Goal: Use online tool/utility: Utilize a website feature to perform a specific function

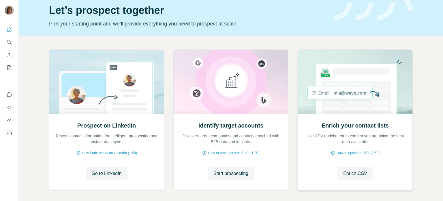
scroll to position [29, 0]
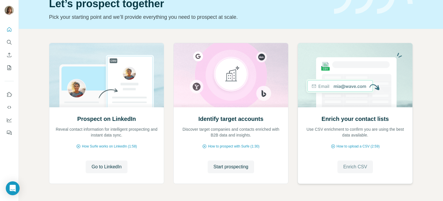
click at [349, 170] on button "Enrich CSV" at bounding box center [355, 166] width 35 height 13
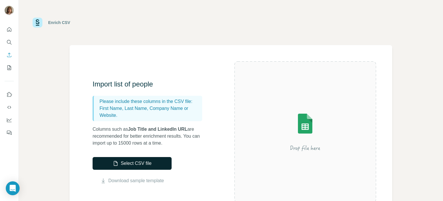
click at [145, 161] on button "Select CSV file" at bounding box center [132, 163] width 79 height 13
click at [12, 68] on button "My lists" at bounding box center [9, 67] width 9 height 10
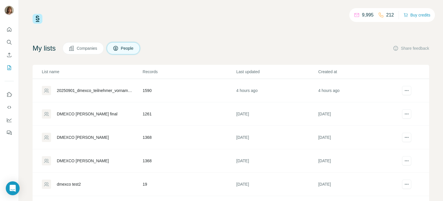
click at [76, 91] on div "20250901_dmexco_teilnehmer_vorname_nachname_basti (2)" at bounding box center [95, 90] width 76 height 6
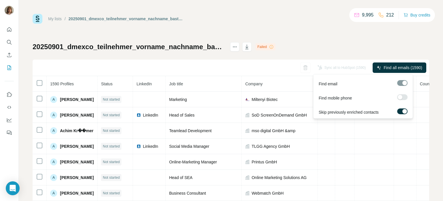
click at [400, 70] on span "Find all emails (1590)" at bounding box center [403, 68] width 39 height 6
